Goal: Task Accomplishment & Management: Use online tool/utility

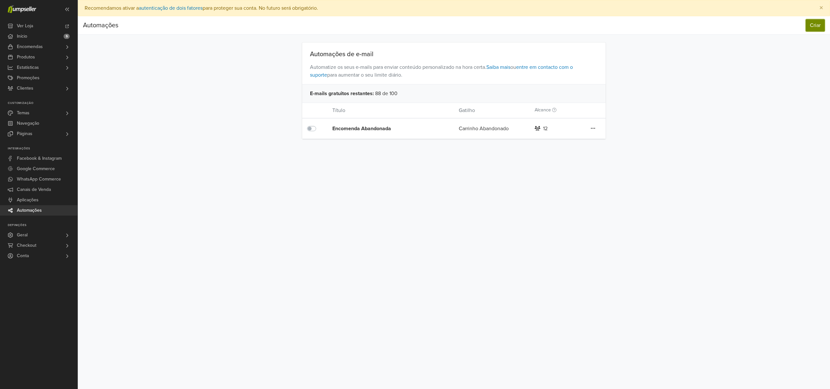
click at [813, 30] on button "Criar" at bounding box center [815, 25] width 19 height 12
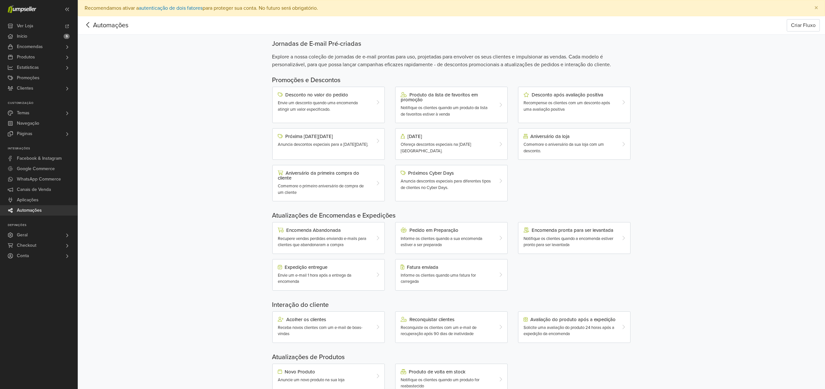
click at [91, 24] on icon at bounding box center [88, 25] width 10 height 8
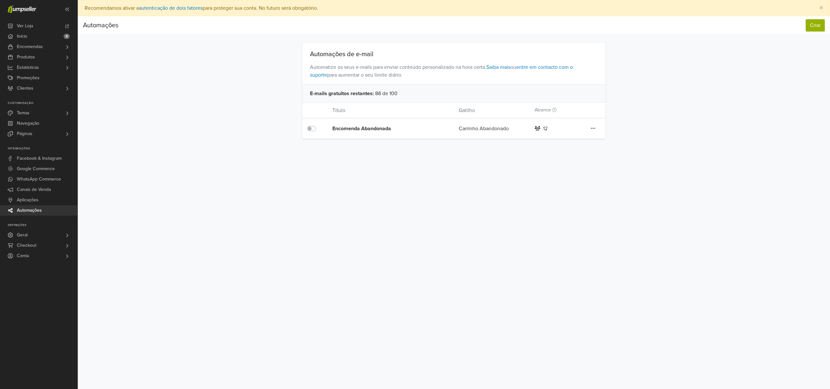
click at [371, 132] on div "Encomenda Abandonada" at bounding box center [377, 128] width 91 height 20
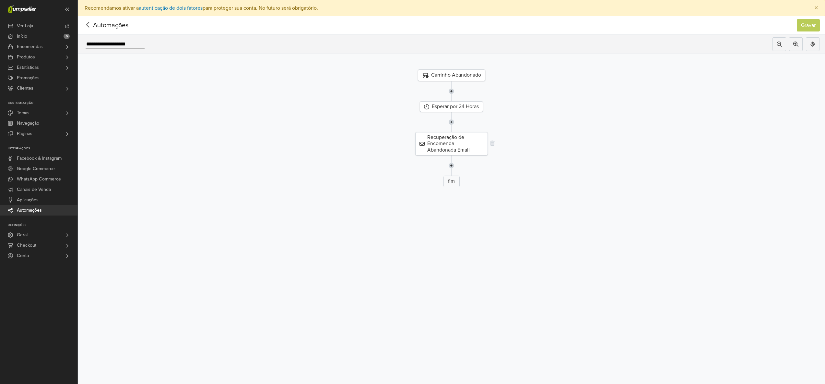
click at [468, 146] on div "Recuperação de Encomenda Abandonada Email" at bounding box center [451, 143] width 73 height 23
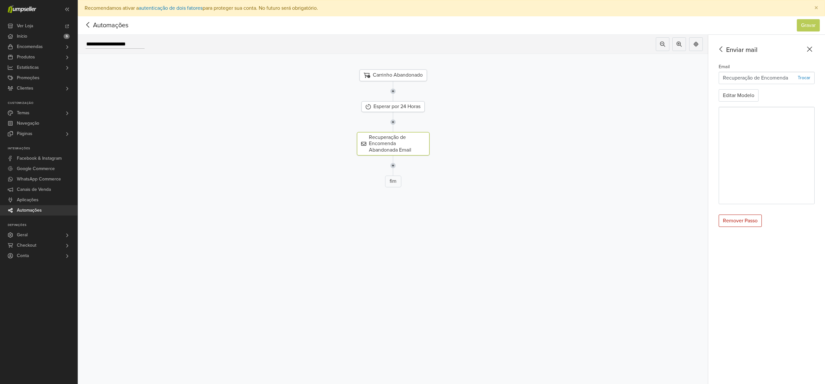
click at [415, 179] on div "fim" at bounding box center [393, 181] width 641 height 12
click at [395, 164] on img at bounding box center [393, 165] width 6 height 20
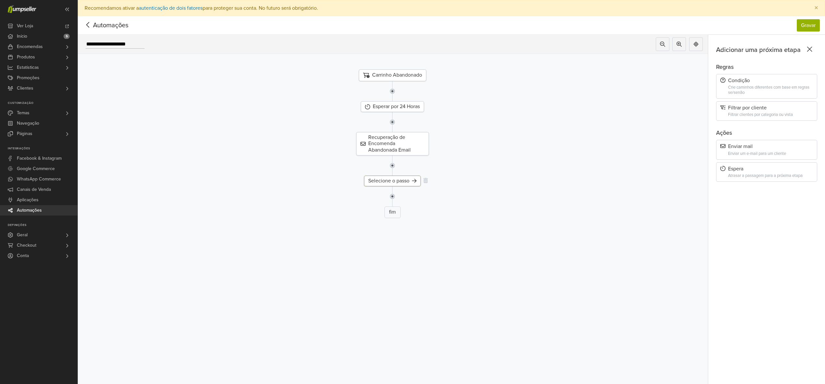
click at [403, 182] on div "Selecione o passo" at bounding box center [392, 180] width 57 height 11
click at [410, 178] on div "Selecione o passo" at bounding box center [392, 180] width 57 height 11
click at [427, 181] on icon at bounding box center [426, 180] width 5 height 5
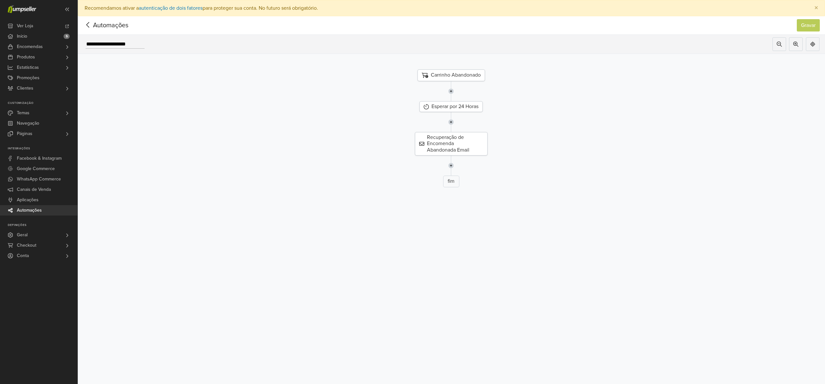
click at [96, 24] on span "Automações" at bounding box center [100, 25] width 35 height 10
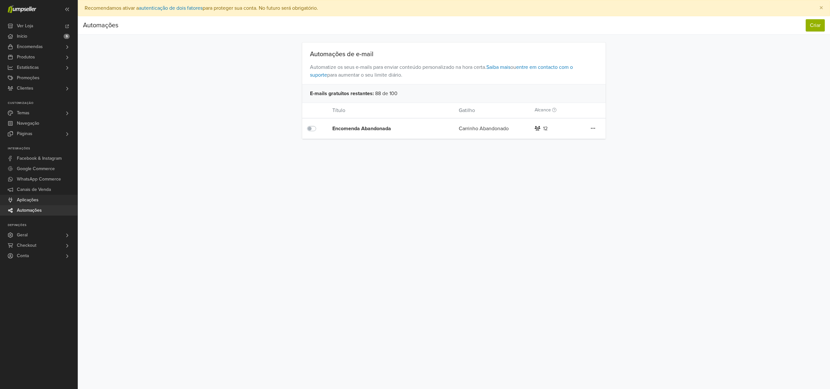
click at [30, 198] on span "Aplicações" at bounding box center [28, 200] width 22 height 10
click at [51, 55] on link "Produtos" at bounding box center [39, 57] width 78 height 10
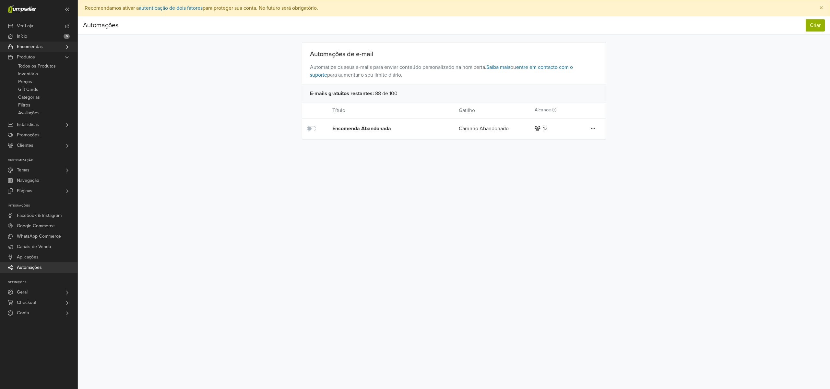
click at [52, 51] on link "Encomendas" at bounding box center [39, 47] width 78 height 10
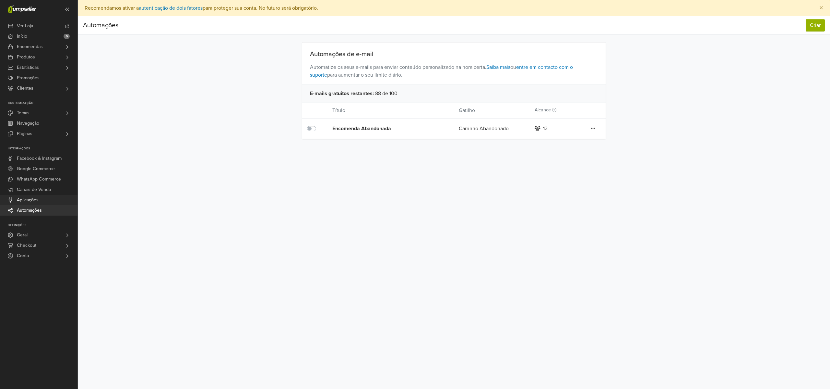
click at [36, 203] on span "Aplicações" at bounding box center [28, 200] width 22 height 10
